Goal: Task Accomplishment & Management: Use online tool/utility

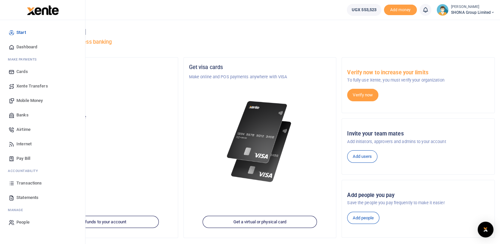
click at [29, 184] on span "Transactions" at bounding box center [28, 183] width 25 height 7
click at [34, 181] on span "Transactions" at bounding box center [28, 183] width 25 height 7
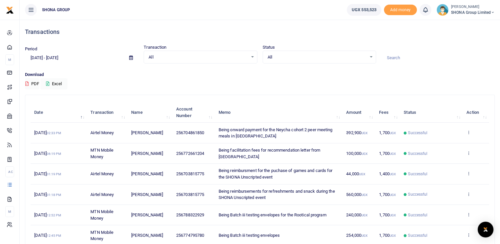
click at [46, 59] on input "08/26/2025 - 09/24/2025" at bounding box center [74, 57] width 99 height 11
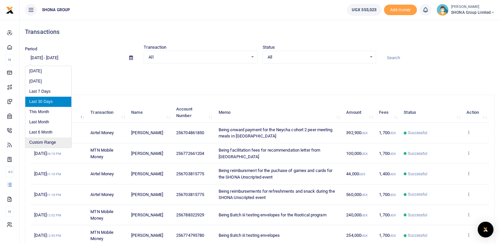
click at [44, 143] on li "Custom Range" at bounding box center [48, 142] width 46 height 10
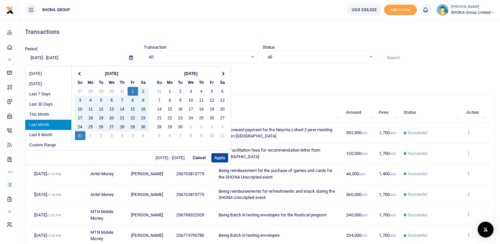
click at [219, 155] on button "Apply" at bounding box center [219, 157] width 17 height 9
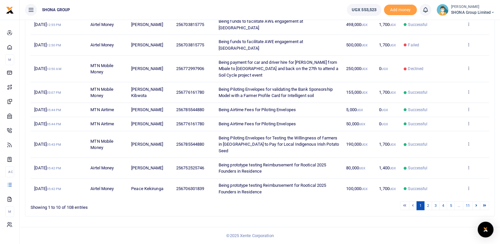
scroll to position [131, 0]
click at [429, 208] on link "2" at bounding box center [428, 205] width 8 height 9
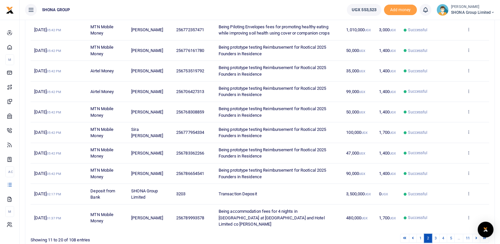
scroll to position [127, 0]
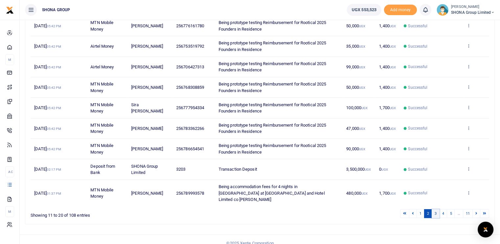
click at [437, 209] on link "3" at bounding box center [435, 213] width 8 height 9
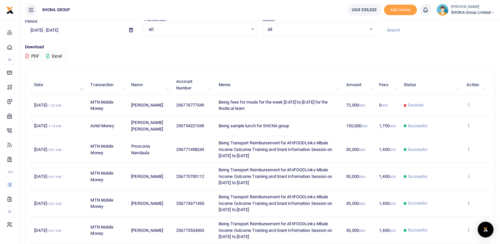
scroll to position [0, 0]
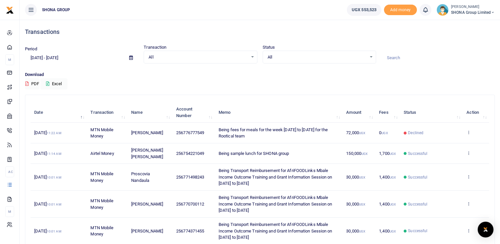
click at [69, 54] on input "08/01/2025 - 08/31/2025" at bounding box center [74, 57] width 99 height 11
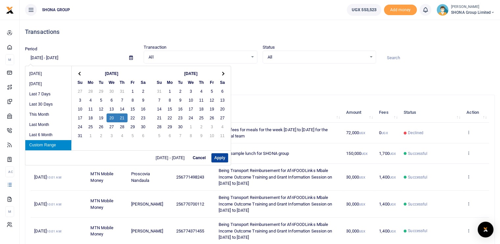
click at [214, 157] on button "Apply" at bounding box center [219, 157] width 17 height 9
type input "08/20/2025 - 08/21/2025"
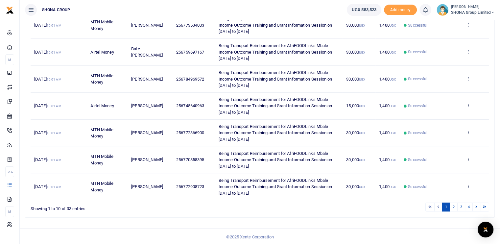
scroll to position [27, 0]
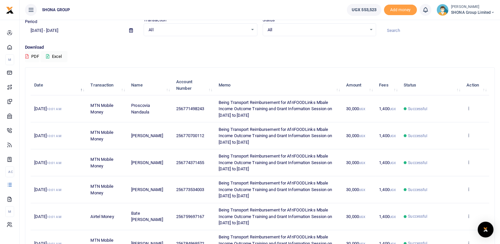
click at [35, 57] on button "PDF" at bounding box center [32, 56] width 14 height 11
